Goal: Task Accomplishment & Management: Manage account settings

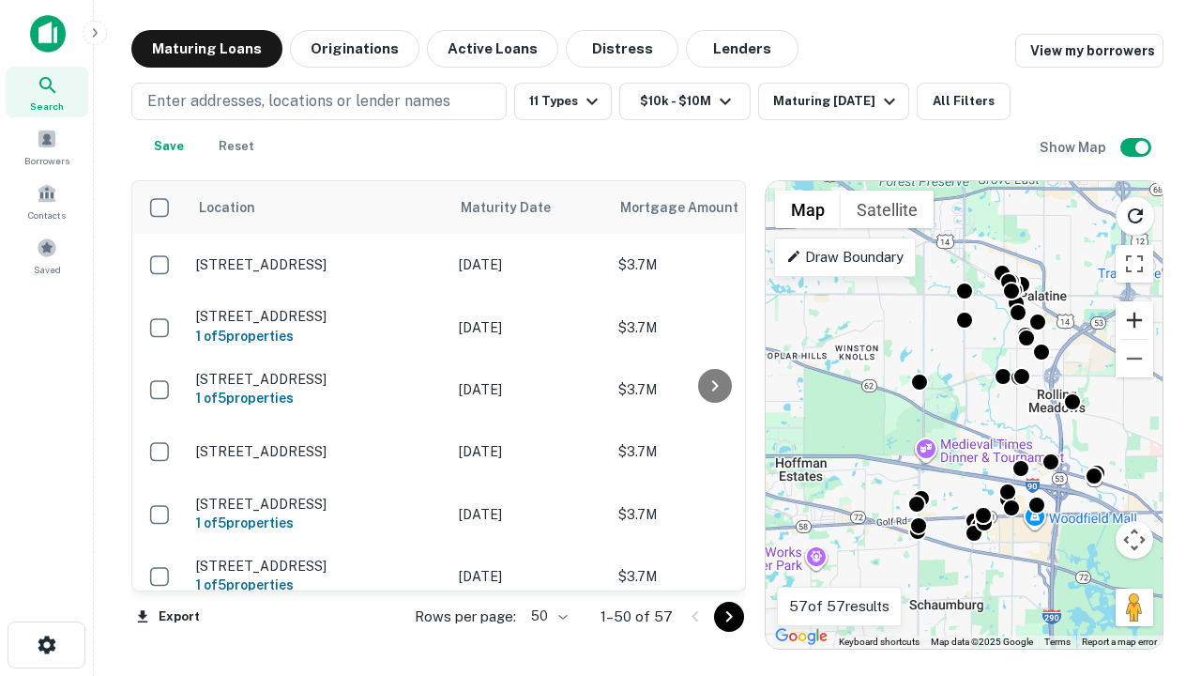
click at [1134, 320] on button "Zoom in" at bounding box center [1135, 320] width 38 height 38
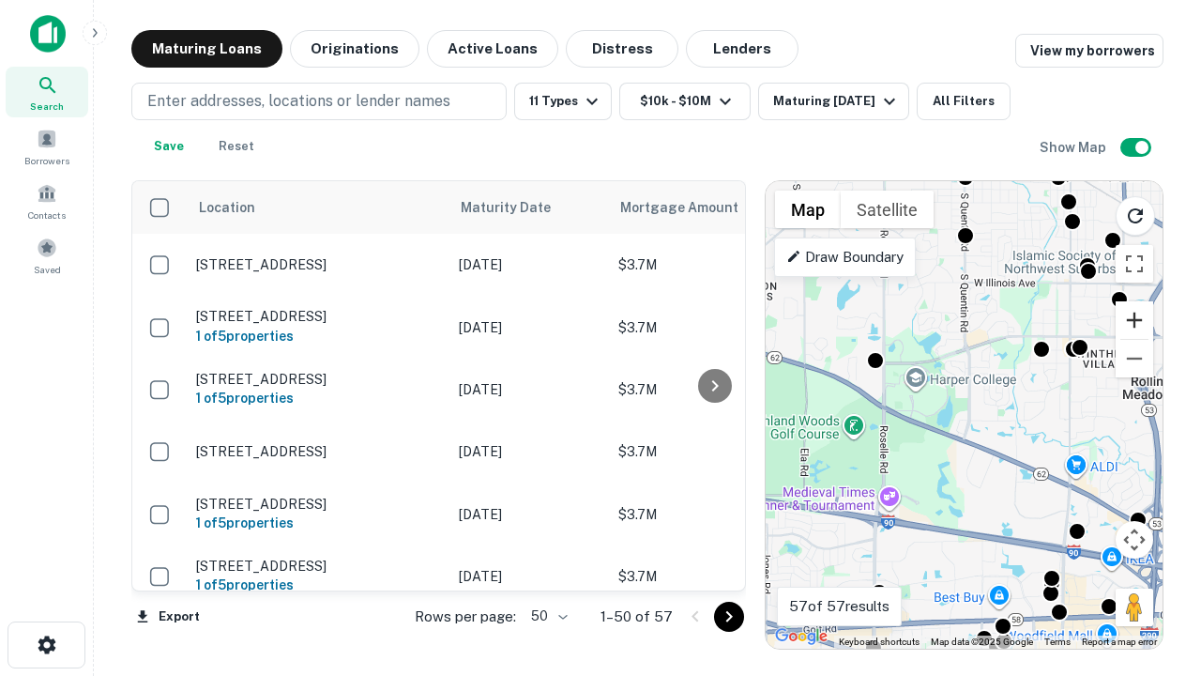
click at [1134, 320] on button "Zoom in" at bounding box center [1135, 320] width 38 height 38
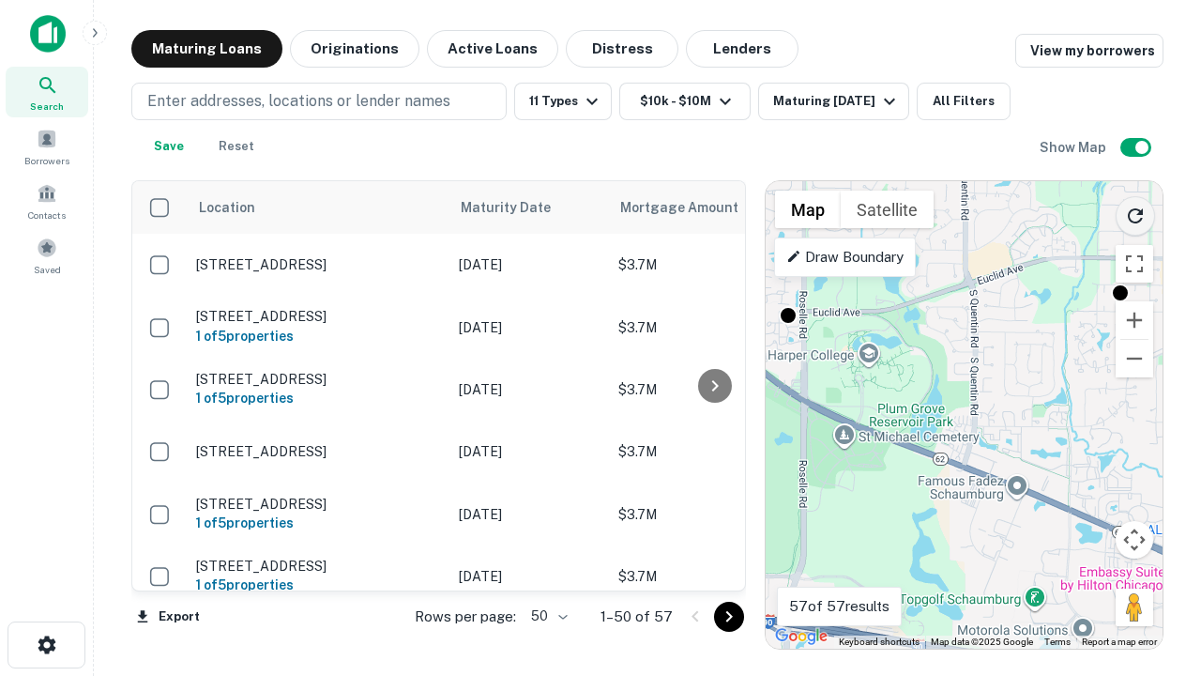
click at [1135, 212] on icon "Reload search area" at bounding box center [1135, 216] width 23 height 23
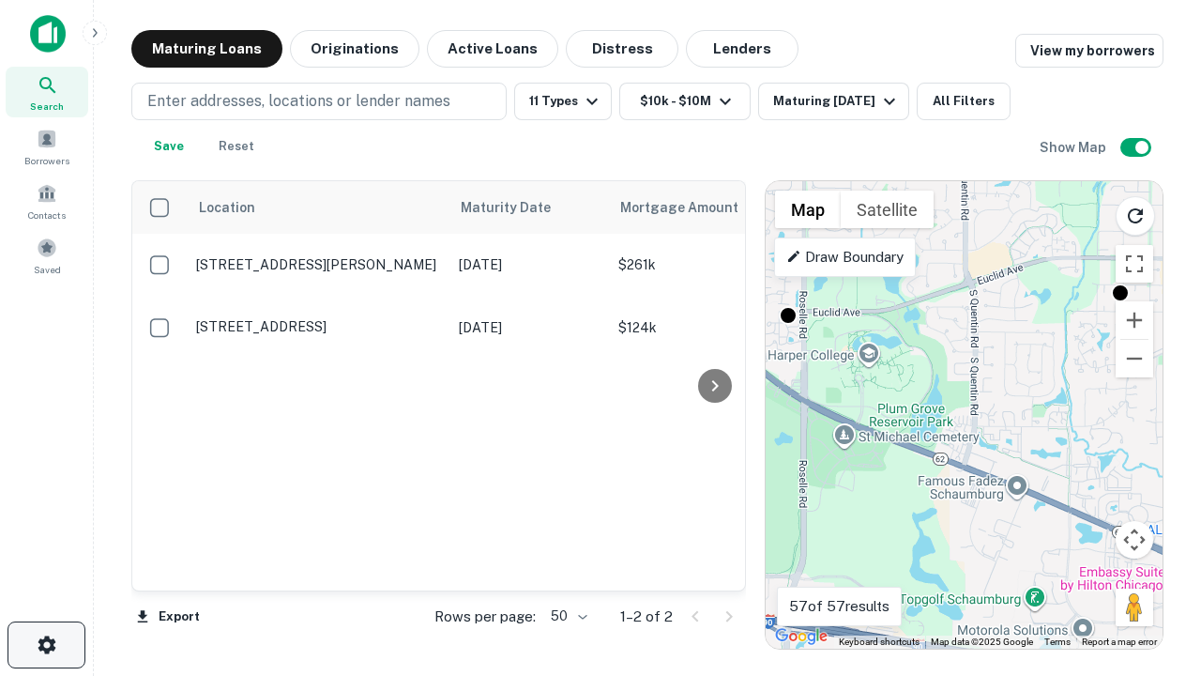
click at [46, 645] on icon "button" at bounding box center [47, 644] width 23 height 23
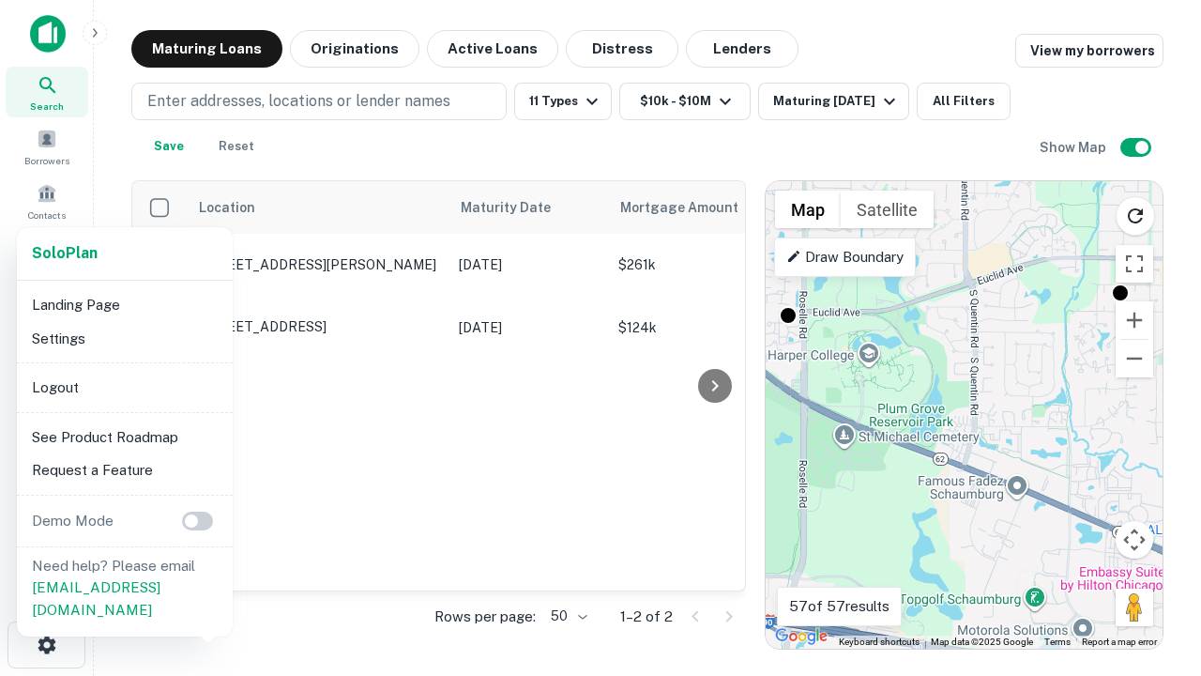
click at [124, 387] on li "Logout" at bounding box center [124, 388] width 201 height 34
